Goal: Book appointment/travel/reservation

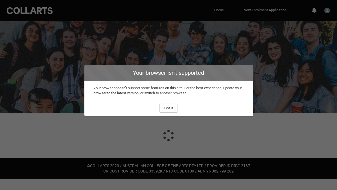
click at [171, 112] on button "Got It" at bounding box center [169, 108] width 18 height 9
click at [169, 108] on div at bounding box center [168, 67] width 337 height 92
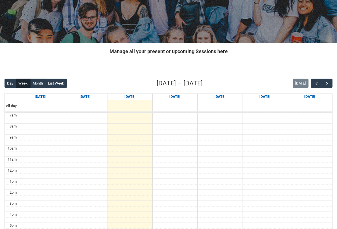
click at [329, 86] on button "button" at bounding box center [327, 83] width 11 height 9
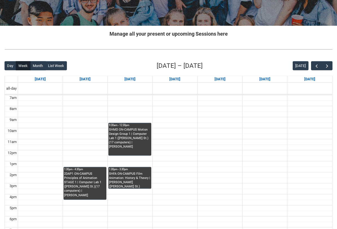
scroll to position [87, 0]
click at [329, 65] on span "button" at bounding box center [327, 66] width 6 height 6
click at [319, 66] on span "button" at bounding box center [317, 66] width 6 height 6
click at [330, 69] on button "button" at bounding box center [327, 65] width 11 height 9
click at [331, 68] on button "button" at bounding box center [327, 65] width 11 height 9
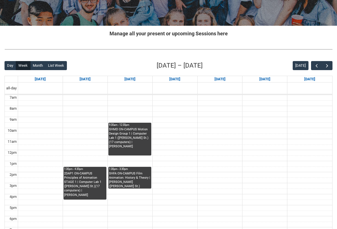
click at [322, 69] on button "button" at bounding box center [327, 65] width 11 height 9
click at [321, 67] on button "button" at bounding box center [316, 65] width 11 height 9
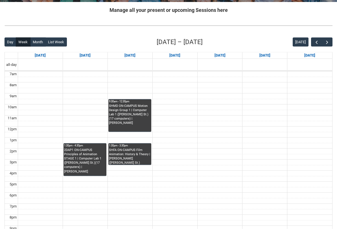
scroll to position [111, 0]
click at [315, 41] on span "button" at bounding box center [317, 42] width 6 height 6
click at [328, 45] on button "button" at bounding box center [327, 41] width 11 height 9
click at [326, 45] on button "button" at bounding box center [327, 41] width 11 height 9
click at [326, 46] on button "button" at bounding box center [327, 41] width 11 height 9
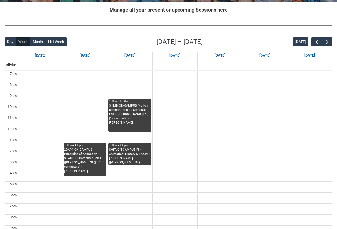
click at [327, 46] on button "button" at bounding box center [327, 41] width 11 height 9
click at [327, 45] on button "button" at bounding box center [327, 41] width 11 height 9
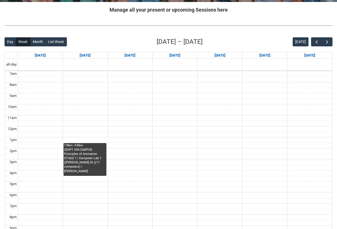
click at [328, 45] on button "button" at bounding box center [327, 41] width 11 height 9
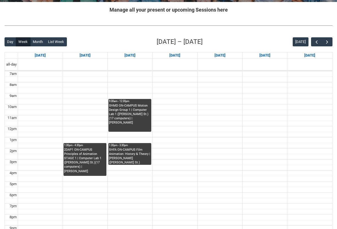
click at [315, 43] on span "button" at bounding box center [317, 42] width 6 height 6
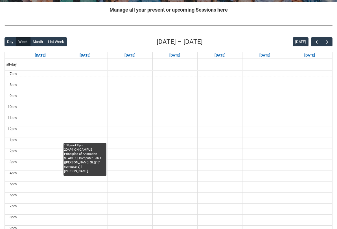
click at [316, 42] on span "button" at bounding box center [317, 42] width 6 height 6
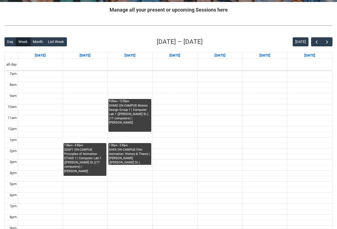
click at [328, 49] on div "Day Week Month List Week [DATE] – [DATE] [DATE] [DATE] [DATE] [DATE] [DATE] [DA…" at bounding box center [169, 142] width 328 height 210
click at [332, 45] on button "button" at bounding box center [327, 41] width 11 height 9
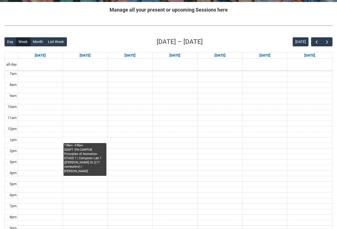
click at [329, 46] on button "button" at bounding box center [327, 41] width 11 height 9
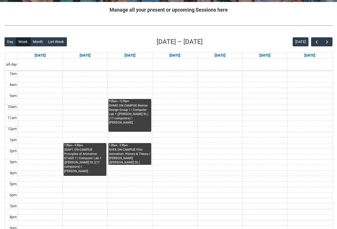
click at [331, 45] on button "button" at bounding box center [327, 41] width 11 height 9
click at [331, 44] on button "button" at bounding box center [327, 41] width 11 height 9
click at [332, 43] on button "button" at bounding box center [327, 41] width 11 height 9
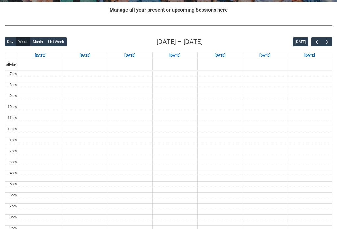
click at [332, 43] on button "button" at bounding box center [327, 41] width 11 height 9
click at [331, 44] on button "button" at bounding box center [327, 41] width 11 height 9
click at [331, 45] on button "button" at bounding box center [327, 41] width 11 height 9
click at [331, 44] on button "button" at bounding box center [327, 41] width 11 height 9
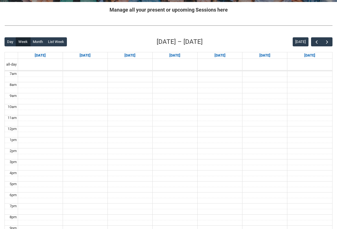
click at [331, 43] on button "button" at bounding box center [327, 41] width 11 height 9
click at [331, 44] on button "button" at bounding box center [327, 41] width 11 height 9
click at [330, 45] on button "button" at bounding box center [327, 41] width 11 height 9
click at [330, 46] on button "button" at bounding box center [327, 41] width 11 height 9
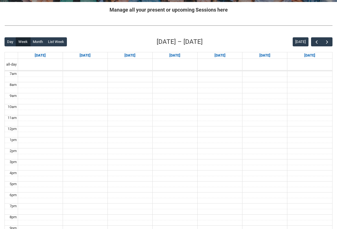
click at [330, 45] on button "button" at bounding box center [327, 41] width 11 height 9
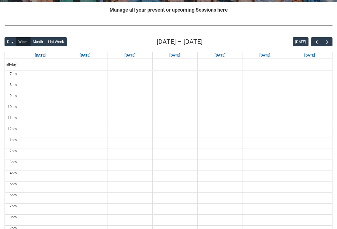
click at [330, 45] on button "button" at bounding box center [327, 41] width 11 height 9
click at [320, 43] on button "button" at bounding box center [316, 41] width 11 height 9
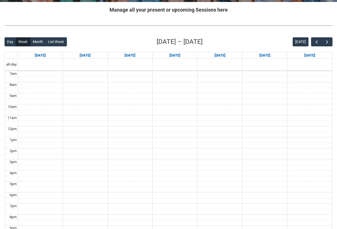
click at [319, 42] on span "button" at bounding box center [317, 42] width 6 height 6
click at [317, 42] on span "button" at bounding box center [317, 42] width 6 height 6
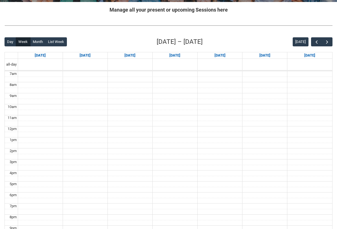
click at [317, 42] on span "button" at bounding box center [317, 42] width 6 height 6
click at [316, 42] on span "button" at bounding box center [317, 42] width 6 height 6
click at [316, 44] on span "button" at bounding box center [317, 42] width 6 height 6
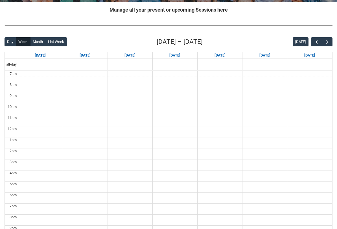
click at [315, 45] on button "button" at bounding box center [316, 41] width 11 height 9
click at [316, 45] on button "button" at bounding box center [316, 41] width 11 height 9
click at [315, 46] on button "button" at bounding box center [316, 41] width 11 height 9
click at [316, 46] on button "button" at bounding box center [316, 41] width 11 height 9
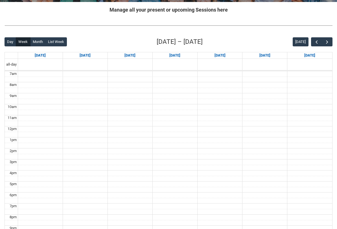
click at [316, 45] on button "button" at bounding box center [316, 41] width 11 height 9
click at [312, 45] on button "button" at bounding box center [316, 41] width 11 height 9
click at [313, 45] on button "button" at bounding box center [316, 41] width 11 height 9
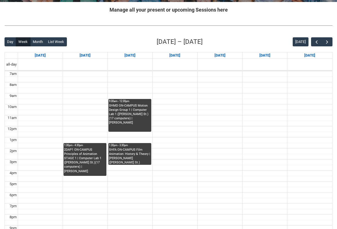
click at [312, 46] on button "button" at bounding box center [316, 41] width 11 height 9
click at [329, 46] on button "button" at bounding box center [327, 41] width 11 height 9
click at [312, 46] on button "button" at bounding box center [316, 41] width 11 height 9
click at [313, 46] on button "button" at bounding box center [316, 41] width 11 height 9
click at [312, 45] on button "button" at bounding box center [316, 41] width 11 height 9
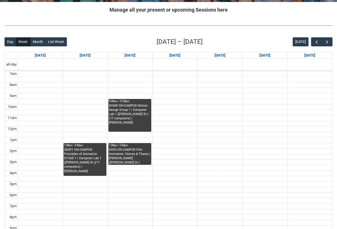
click at [311, 45] on button "button" at bounding box center [316, 41] width 11 height 9
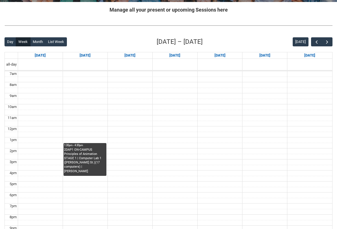
click at [312, 46] on button "button" at bounding box center [316, 41] width 11 height 9
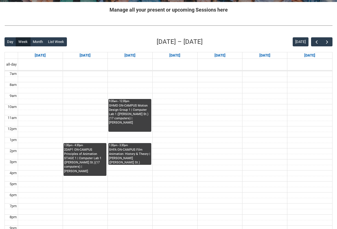
click at [311, 47] on div "Day Week Month List Week [DATE] – [DATE] [DATE] [DATE] [DATE] [DATE] [DATE] [DA…" at bounding box center [169, 142] width 328 height 210
click at [312, 46] on div "Day Week Month List Week [DATE] – [DATE] [DATE] [DATE] [DATE] [DATE] [DATE] [DA…" at bounding box center [169, 142] width 328 height 210
click at [316, 42] on span "button" at bounding box center [317, 42] width 6 height 6
click at [318, 42] on span "button" at bounding box center [317, 42] width 6 height 6
click at [315, 43] on span "button" at bounding box center [317, 42] width 6 height 6
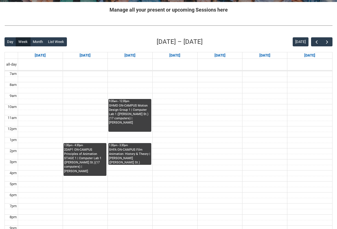
click at [317, 42] on span "button" at bounding box center [317, 42] width 6 height 6
click at [318, 41] on span "button" at bounding box center [317, 42] width 6 height 6
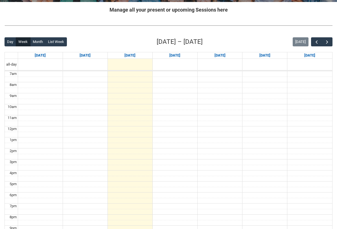
click at [330, 42] on button "button" at bounding box center [327, 41] width 11 height 9
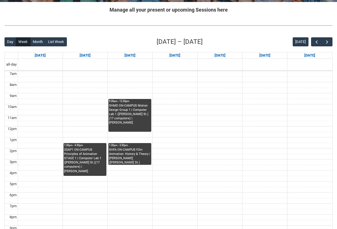
click at [315, 46] on button "button" at bounding box center [316, 41] width 11 height 9
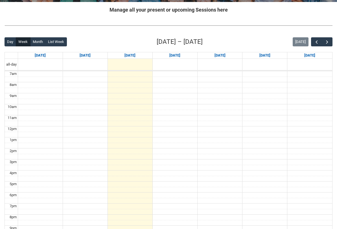
click at [329, 41] on span "button" at bounding box center [327, 42] width 6 height 6
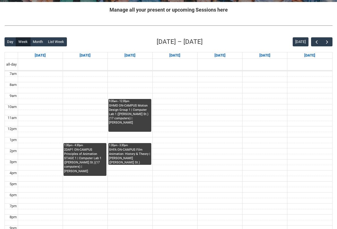
click at [332, 43] on button "button" at bounding box center [327, 41] width 11 height 9
click at [329, 38] on button "button" at bounding box center [327, 41] width 11 height 9
click at [330, 39] on span "button" at bounding box center [327, 42] width 6 height 6
click at [326, 42] on span "button" at bounding box center [327, 42] width 6 height 6
click at [328, 41] on span "button" at bounding box center [327, 42] width 6 height 6
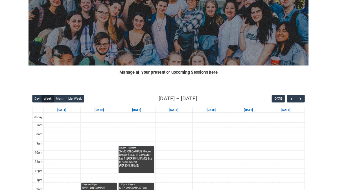
scroll to position [74, 0]
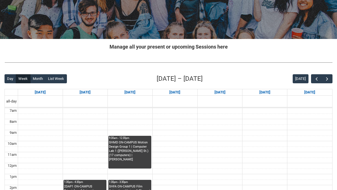
click at [321, 77] on button "button" at bounding box center [316, 78] width 11 height 9
click at [317, 79] on span "button" at bounding box center [317, 79] width 6 height 6
click at [320, 78] on button "button" at bounding box center [316, 78] width 11 height 9
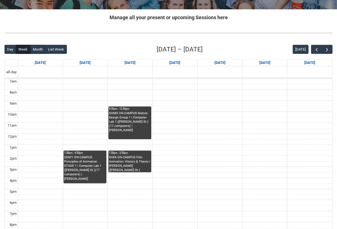
click at [319, 53] on button "button" at bounding box center [316, 49] width 11 height 9
click at [315, 50] on span "button" at bounding box center [317, 50] width 6 height 6
click at [320, 49] on button "button" at bounding box center [316, 49] width 11 height 9
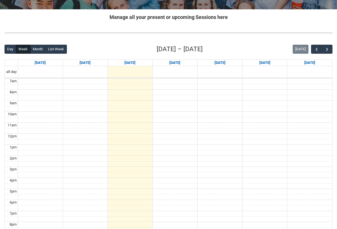
click at [330, 51] on span "button" at bounding box center [327, 50] width 6 height 6
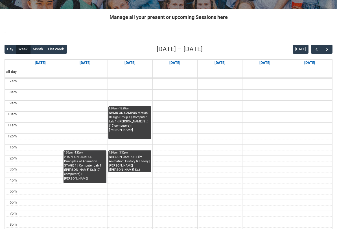
click at [321, 48] on button "button" at bounding box center [316, 49] width 11 height 9
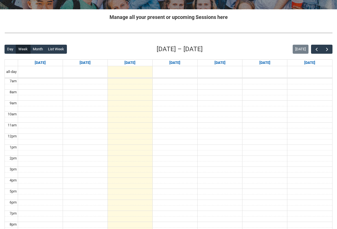
click at [330, 52] on button "button" at bounding box center [327, 49] width 11 height 9
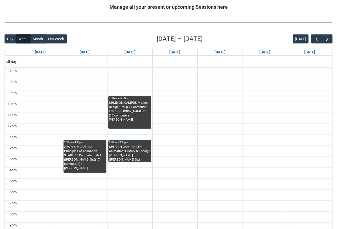
scroll to position [115, 0]
